Goal: Navigation & Orientation: Find specific page/section

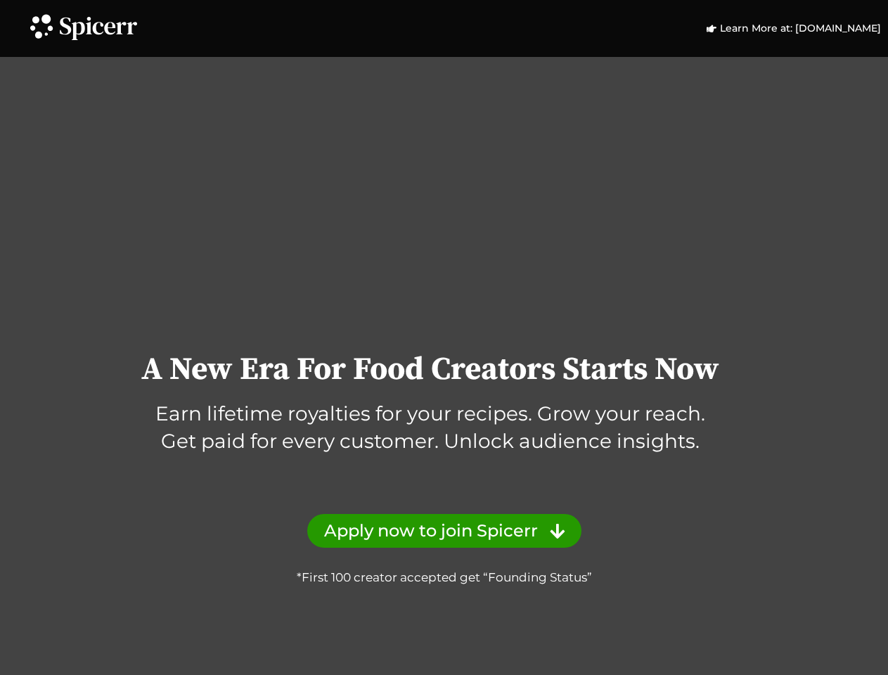
click at [444, 338] on div "A New Era For Food Creators Starts Now Earn lifetime royalties for your recipes…" at bounding box center [444, 342] width 888 height 489
click at [41, 25] on icon at bounding box center [41, 26] width 30 height 30
click at [98, 28] on icon at bounding box center [98, 28] width 77 height 23
